Goal: Transaction & Acquisition: Purchase product/service

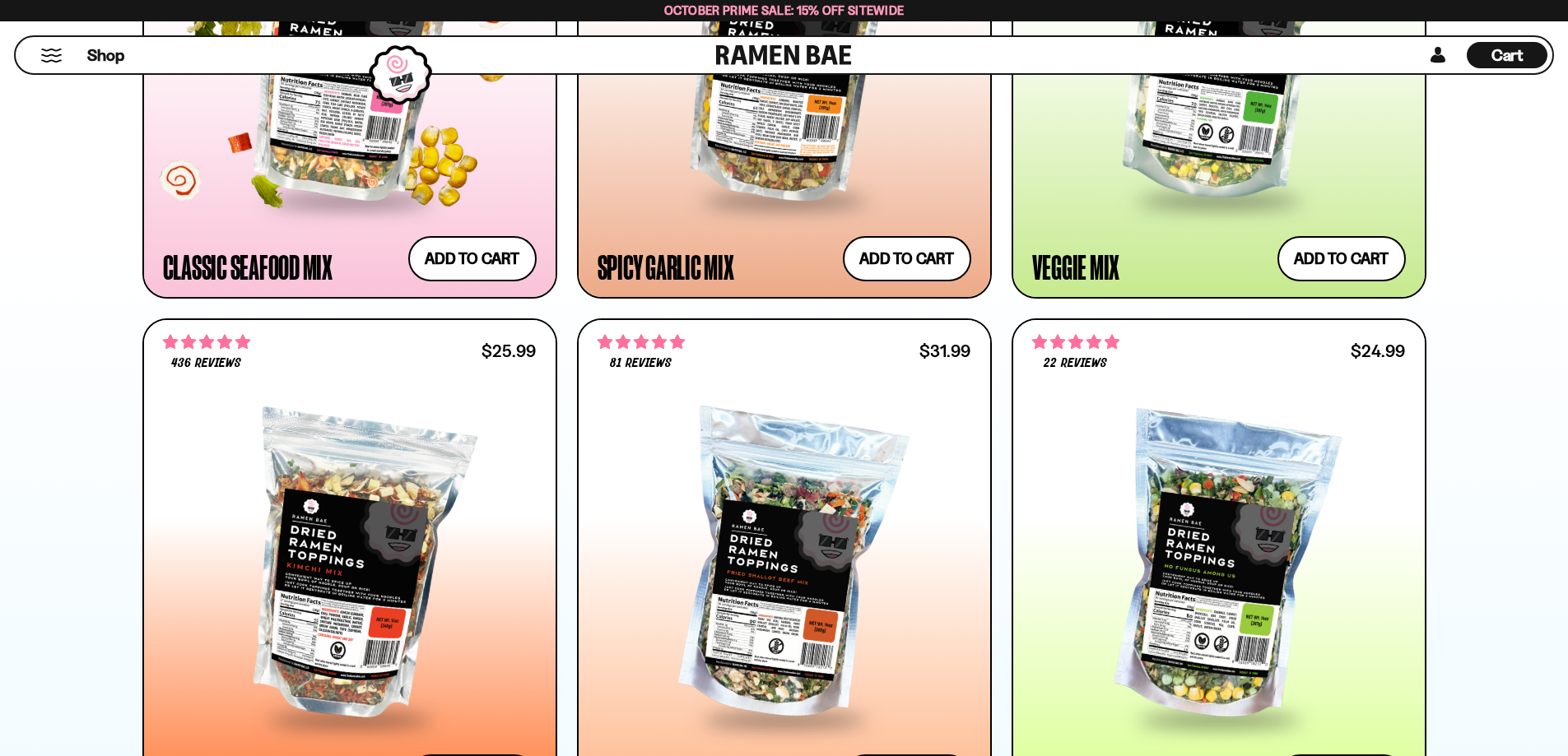
scroll to position [987, 0]
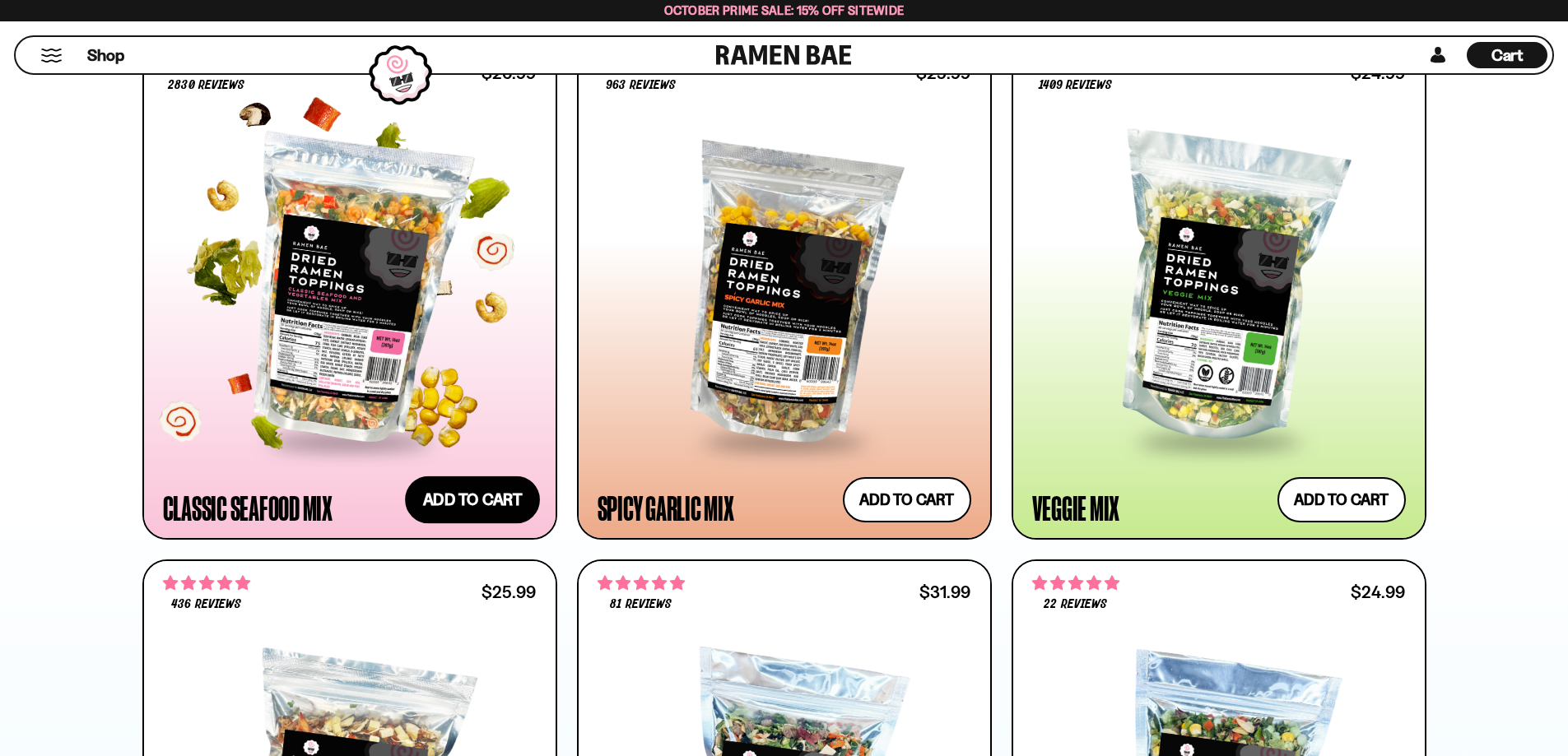
click at [456, 506] on button "Add to cart Add ― Regular price $26.99 Regular price Sale price $26.99 Unit pri…" at bounding box center [473, 499] width 135 height 48
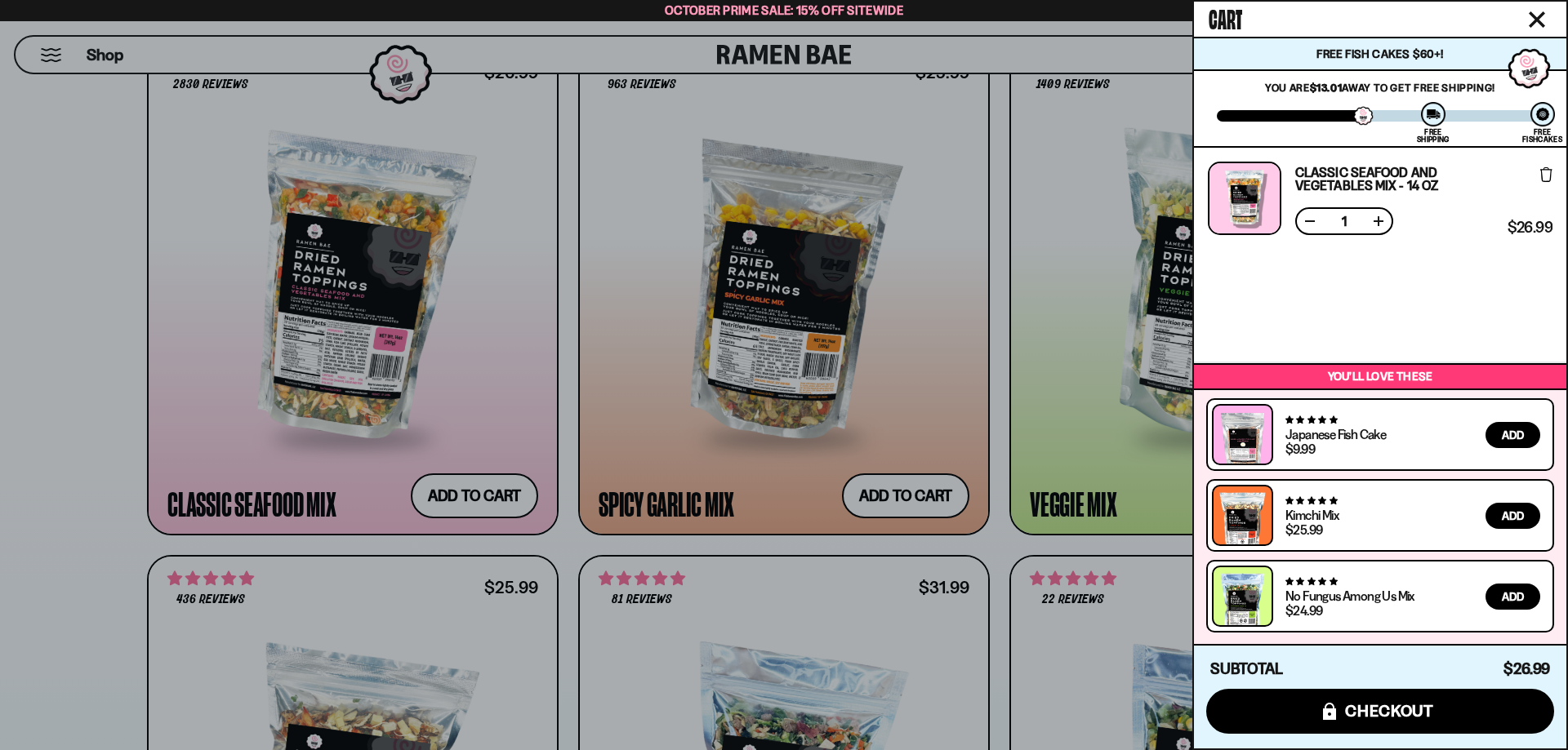
click at [1535, 15] on icon "Close cart" at bounding box center [1537, 20] width 16 height 16
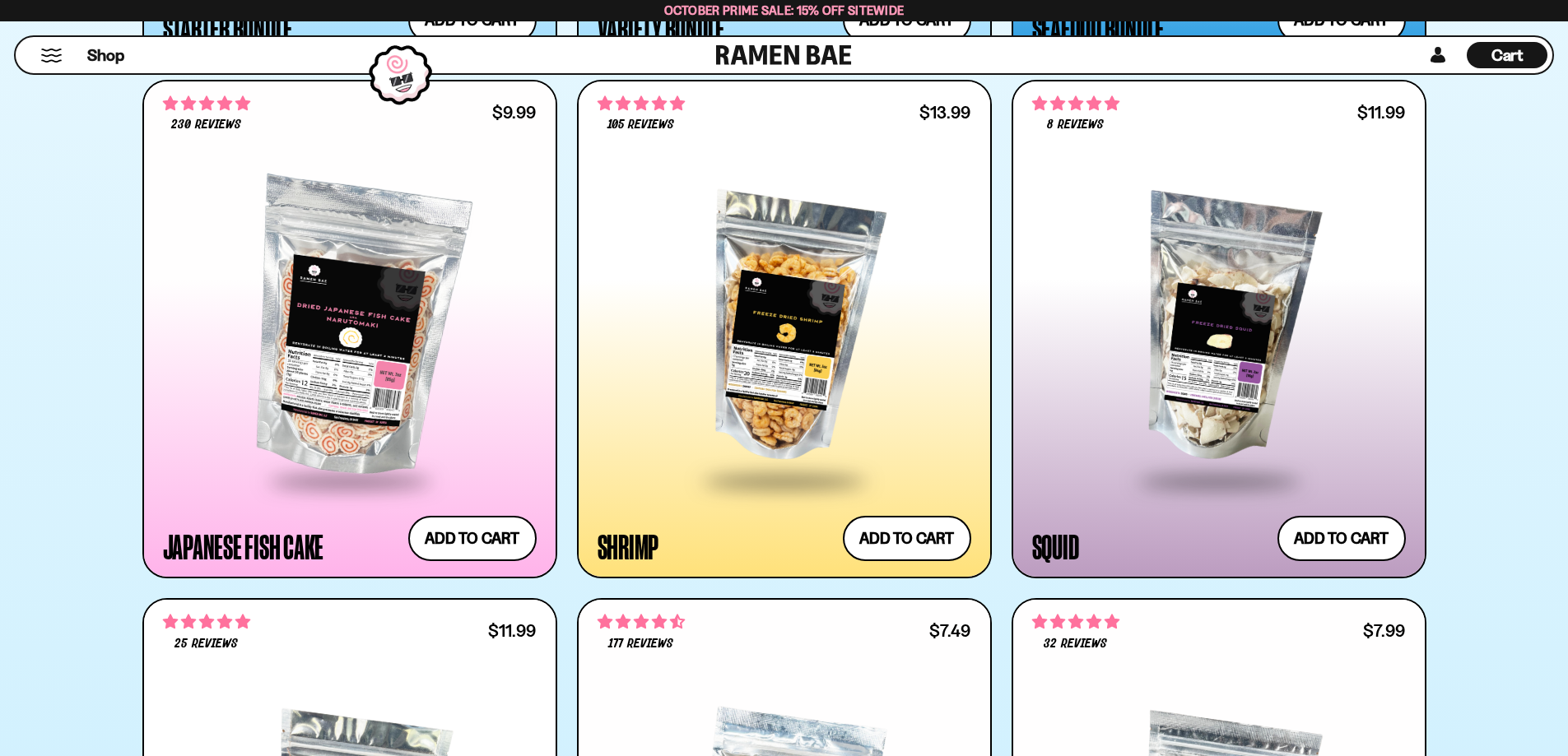
scroll to position [2468, 0]
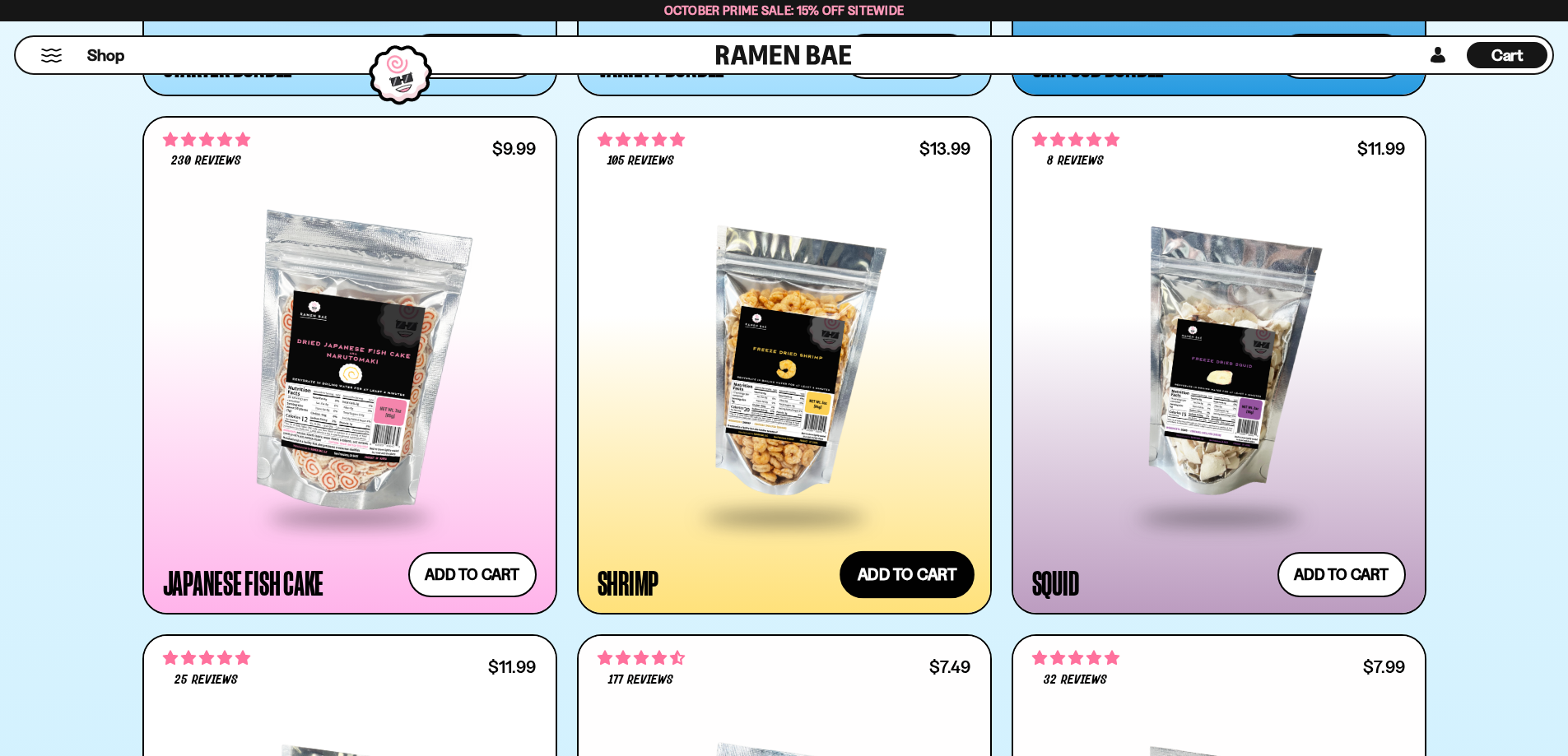
click at [910, 589] on button "Add to cart Add ― Regular price $13.99 Regular price Sale price $13.99 Unit pri…" at bounding box center [907, 575] width 135 height 48
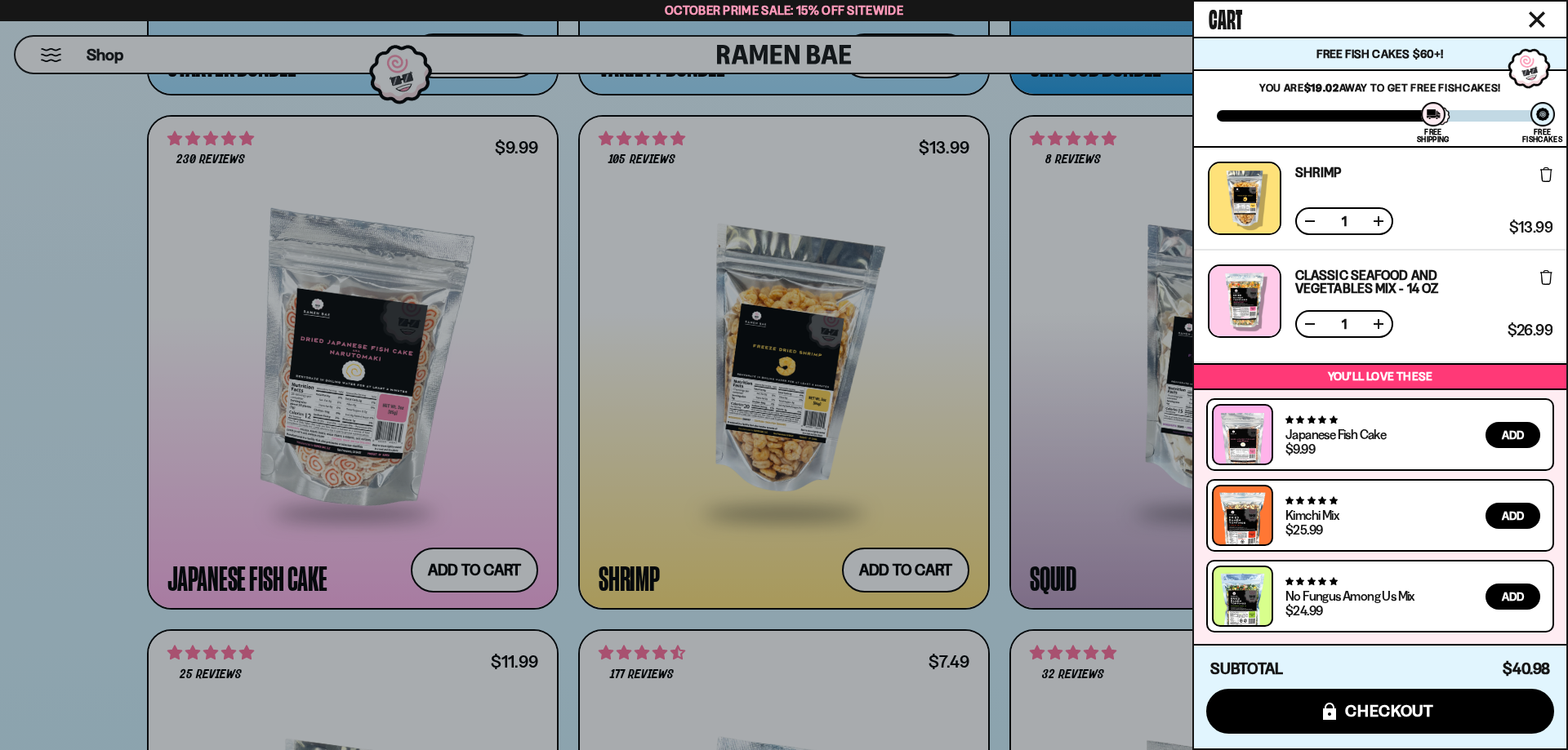
click at [1533, 15] on icon "Close cart" at bounding box center [1537, 20] width 15 height 15
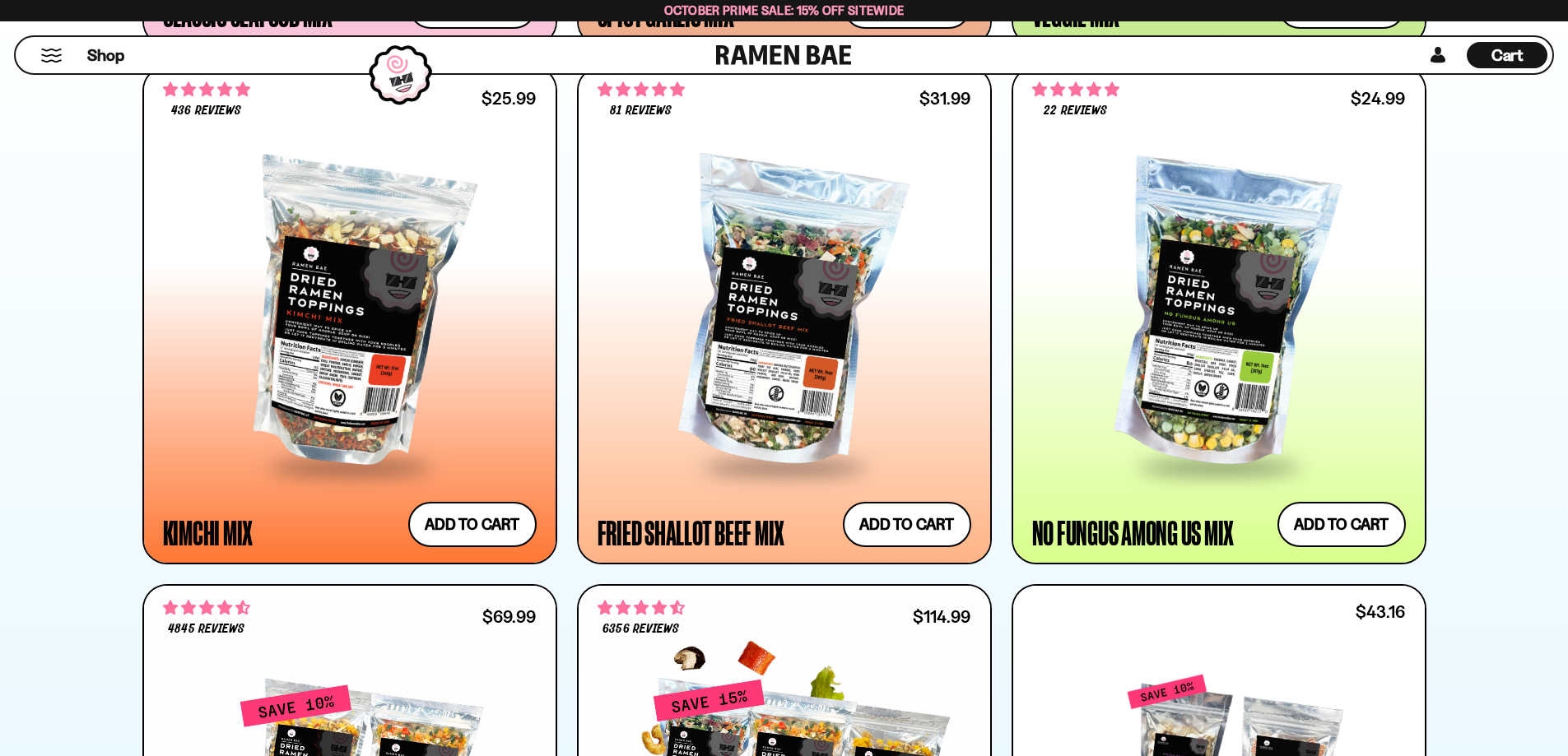
scroll to position [1399, 0]
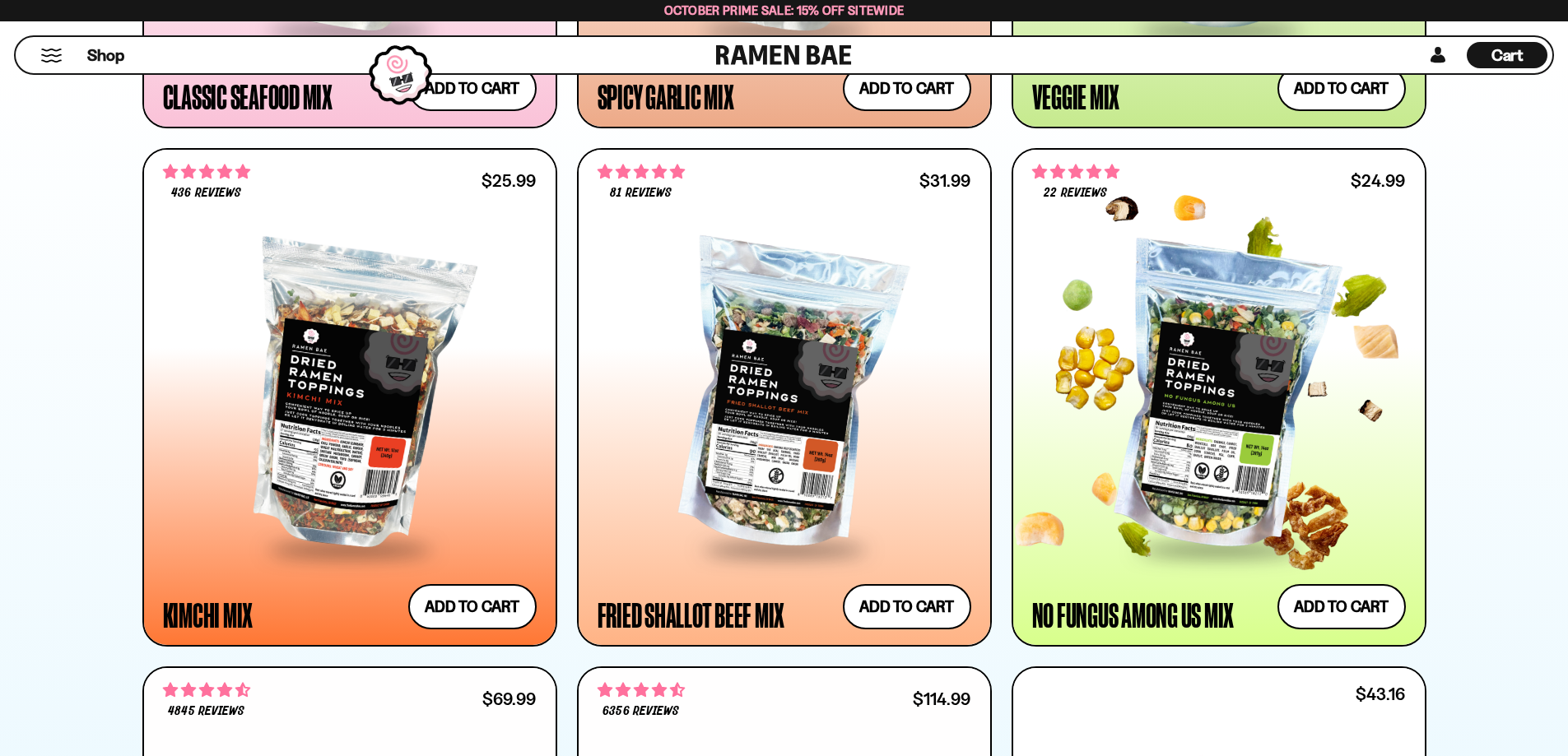
click at [1233, 443] on div at bounding box center [1219, 398] width 374 height 300
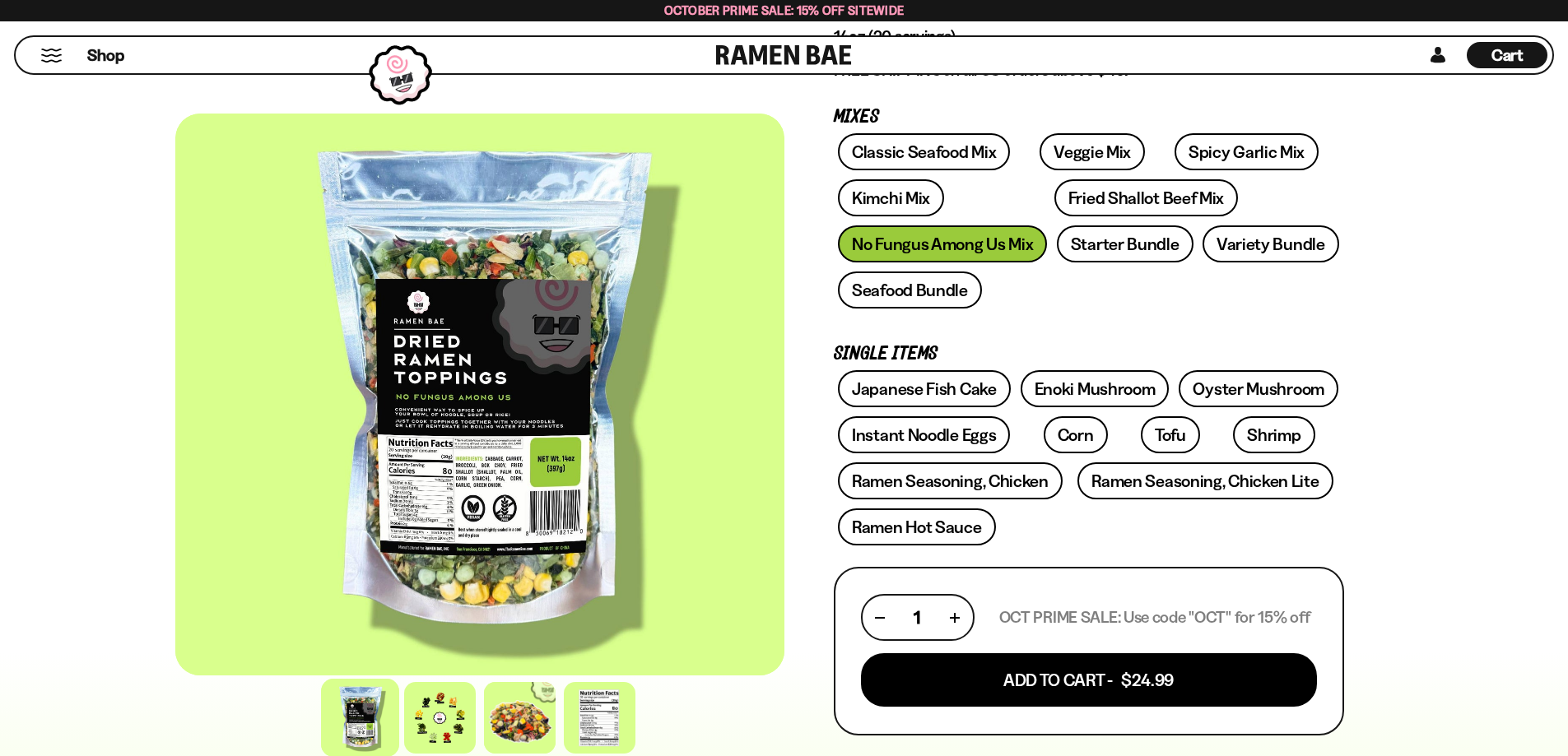
scroll to position [329, 0]
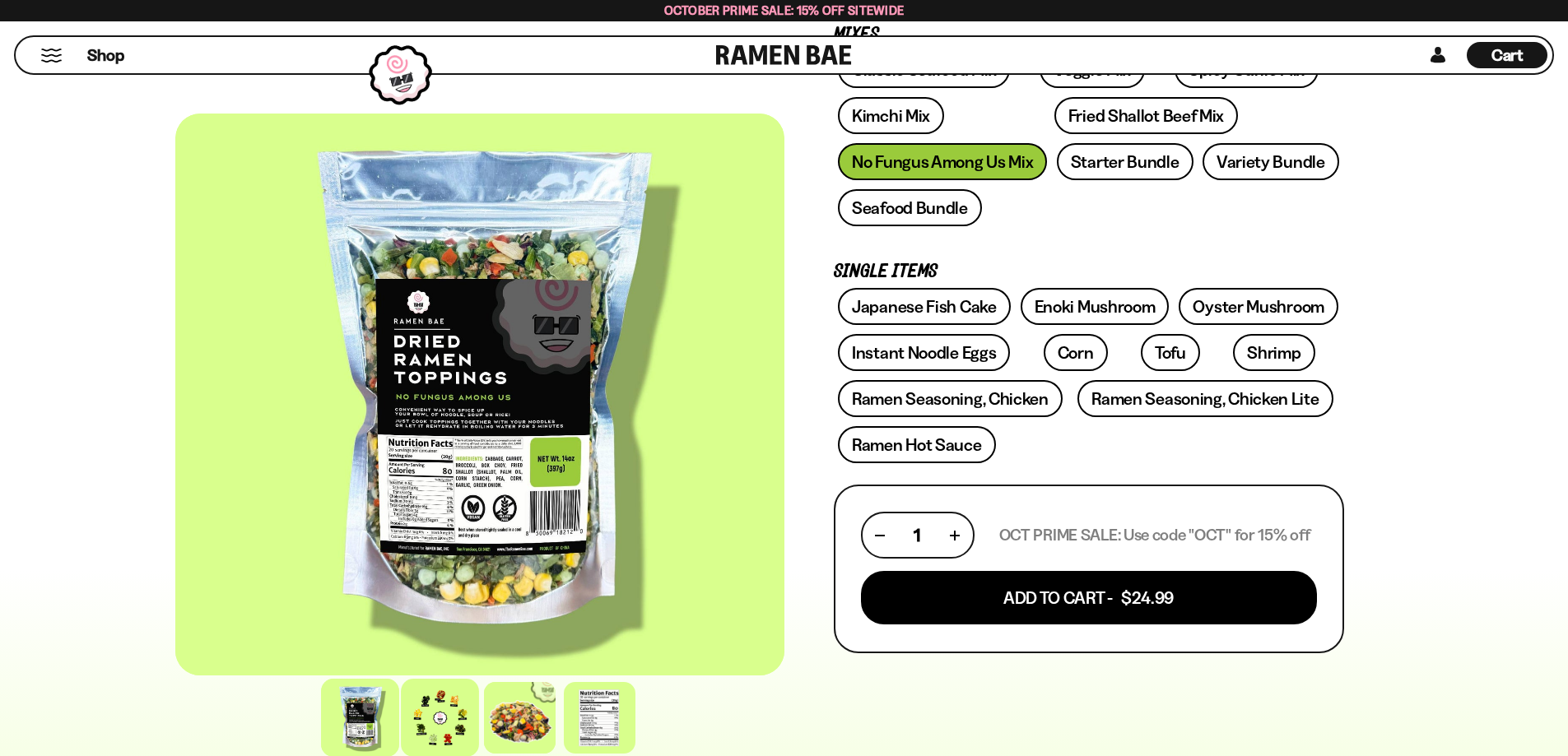
click at [442, 723] on div at bounding box center [440, 719] width 79 height 79
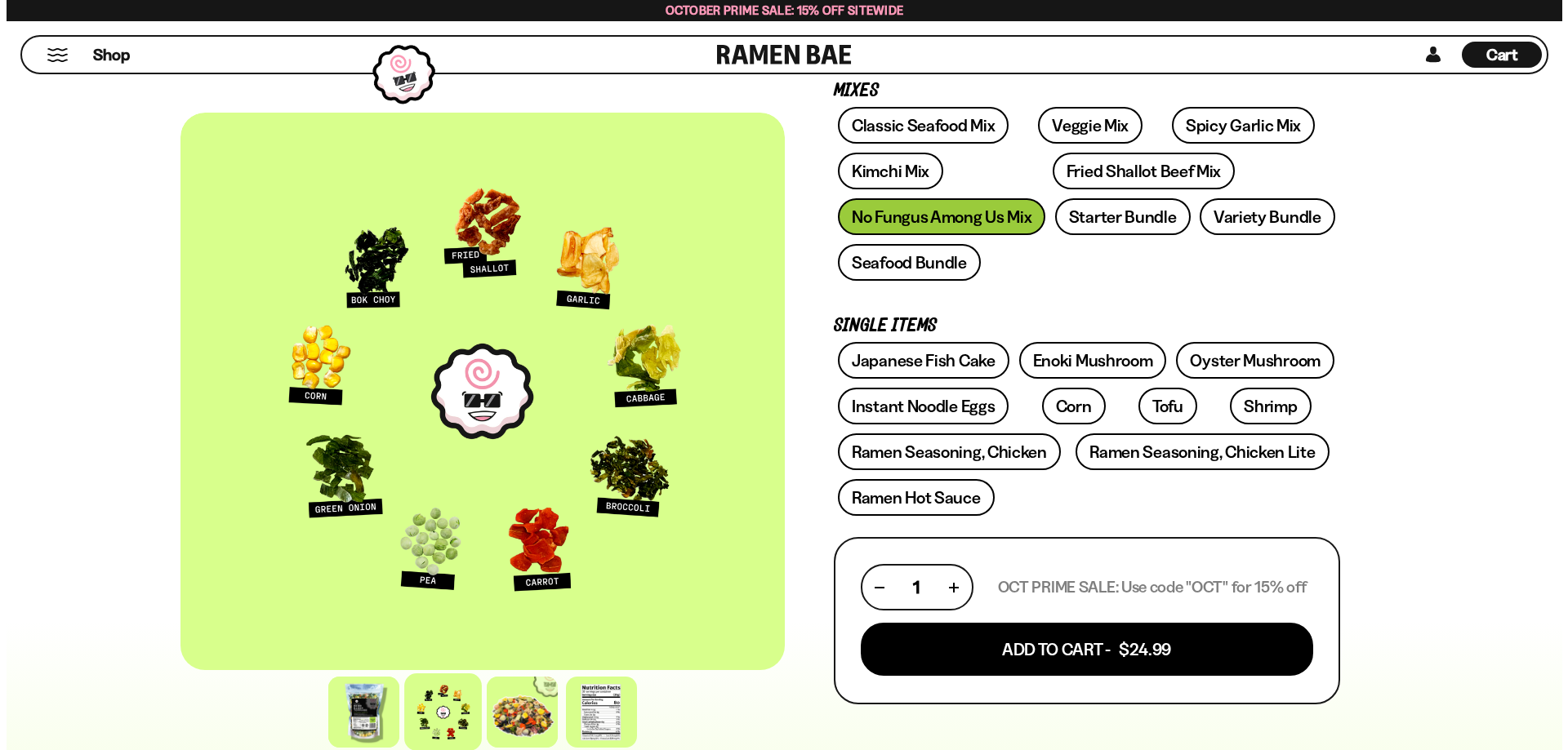
scroll to position [245, 0]
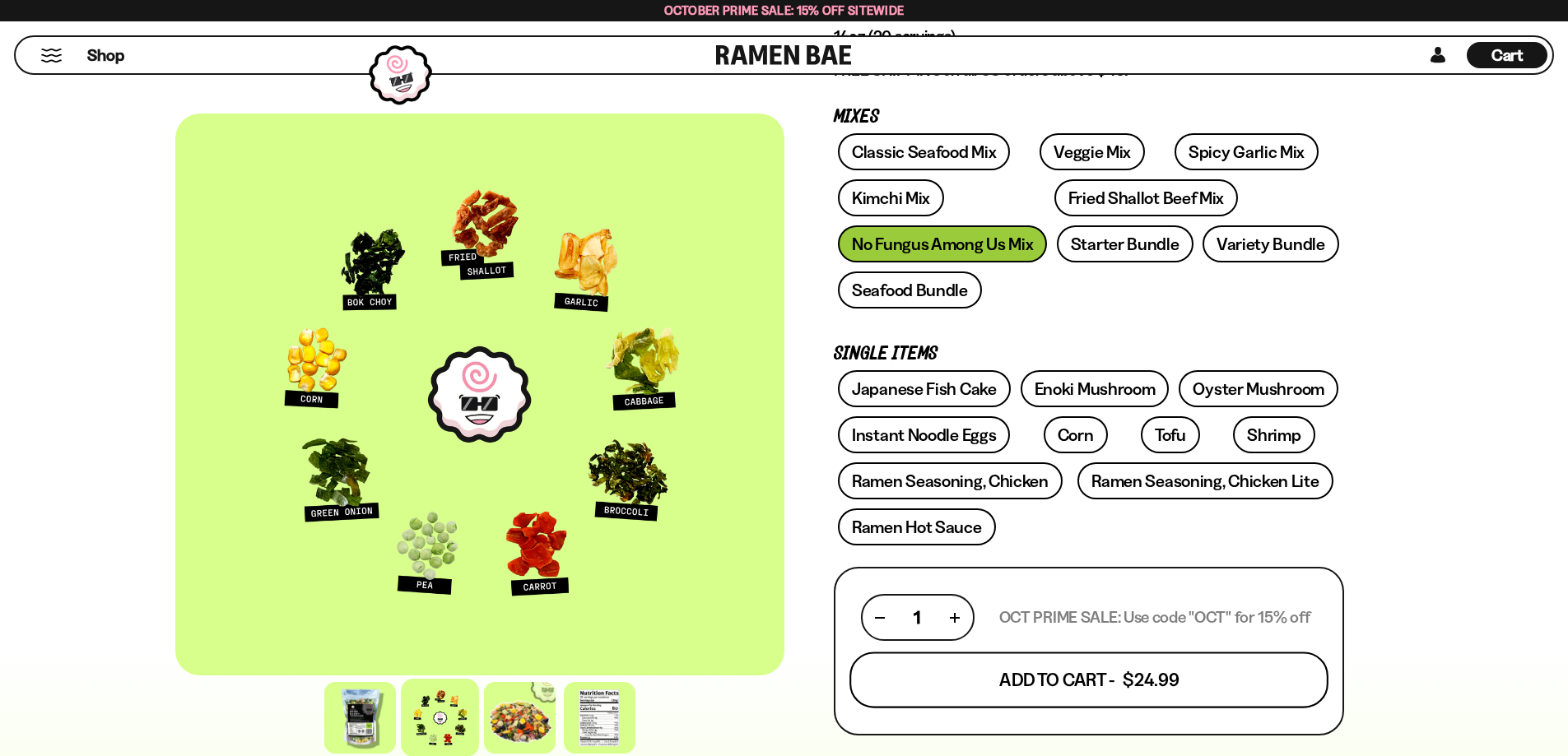
click at [1048, 687] on button "Add To Cart - $24.99" at bounding box center [1089, 680] width 479 height 56
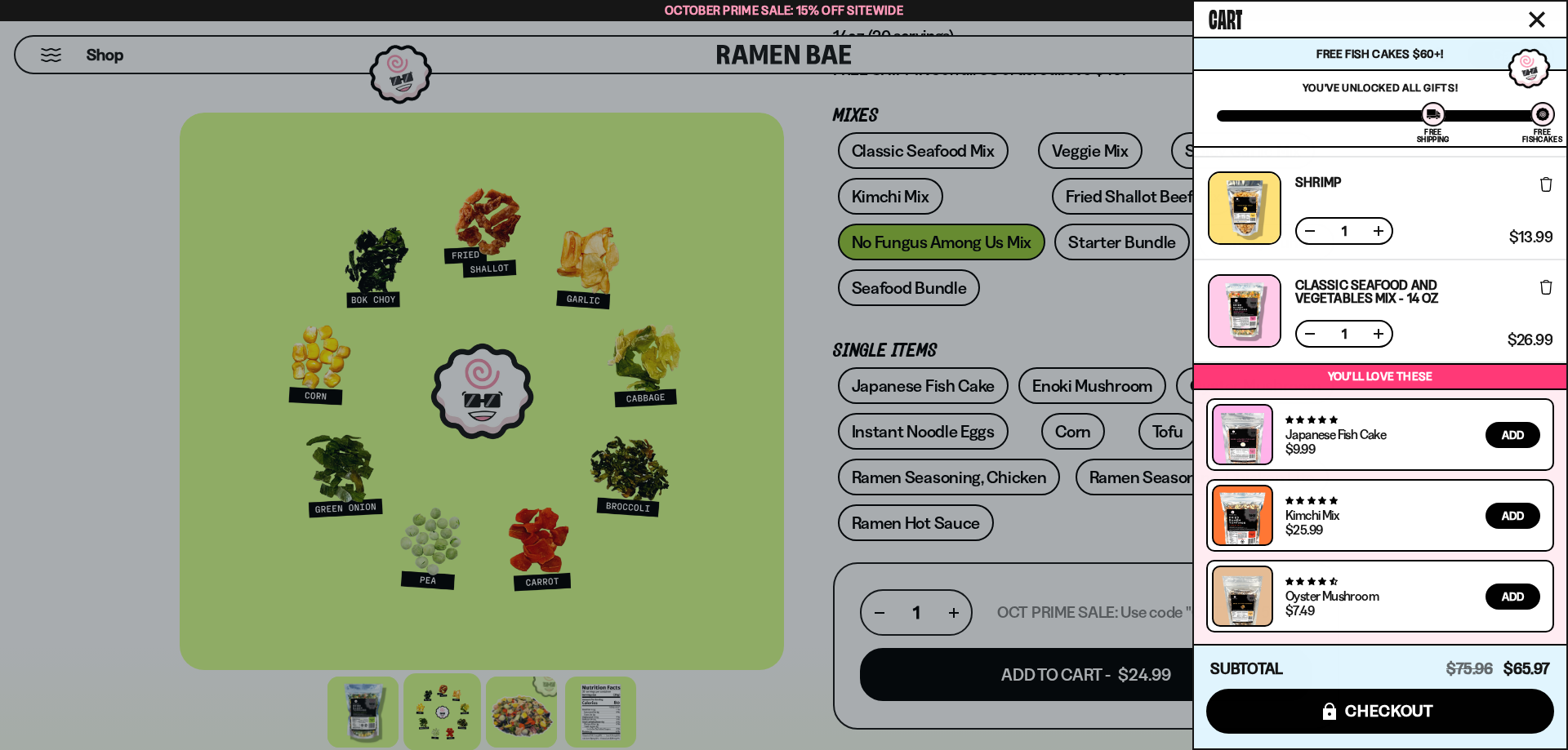
scroll to position [0, 0]
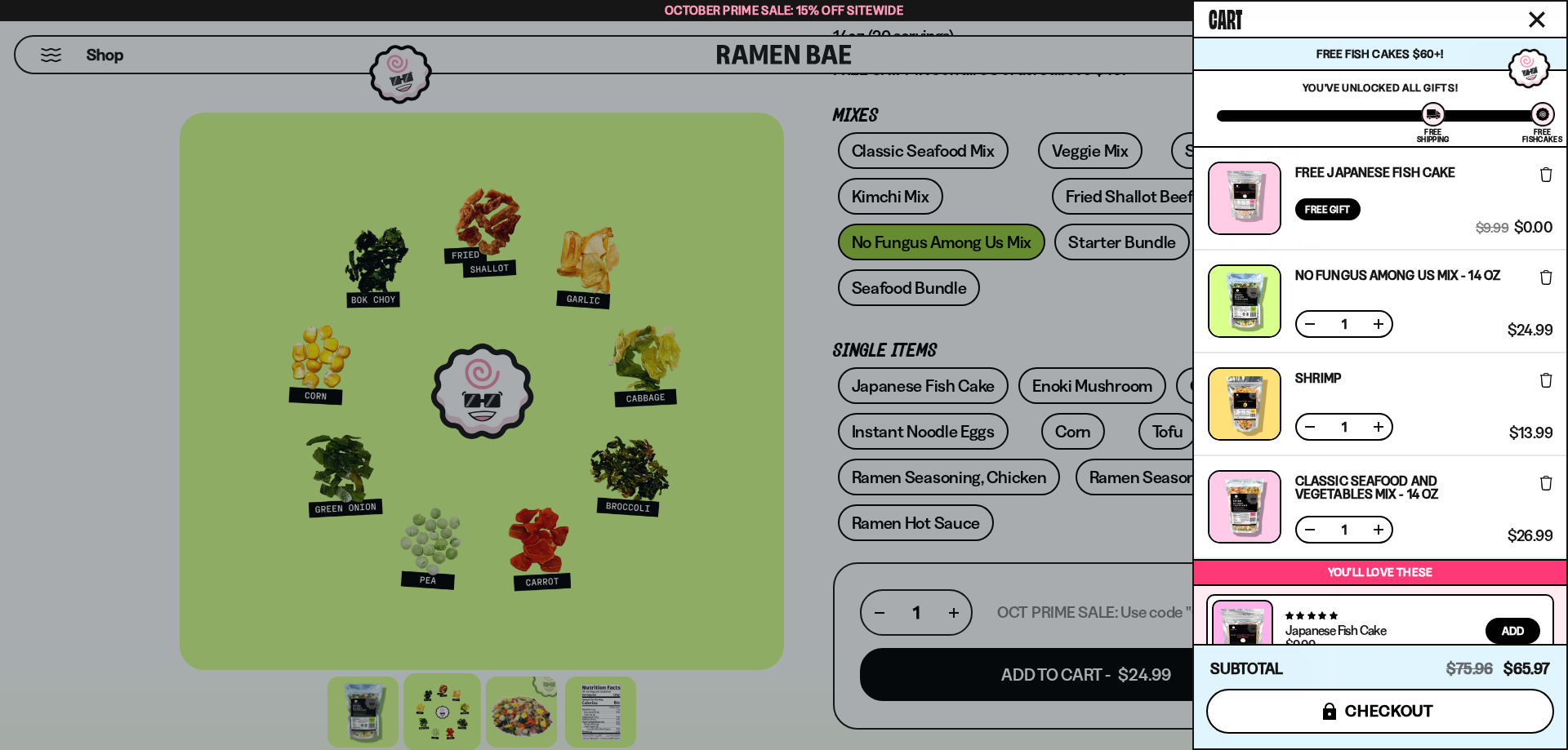
click at [1391, 714] on span "checkout" at bounding box center [1389, 711] width 89 height 18
